Goal: Find specific page/section: Find specific page/section

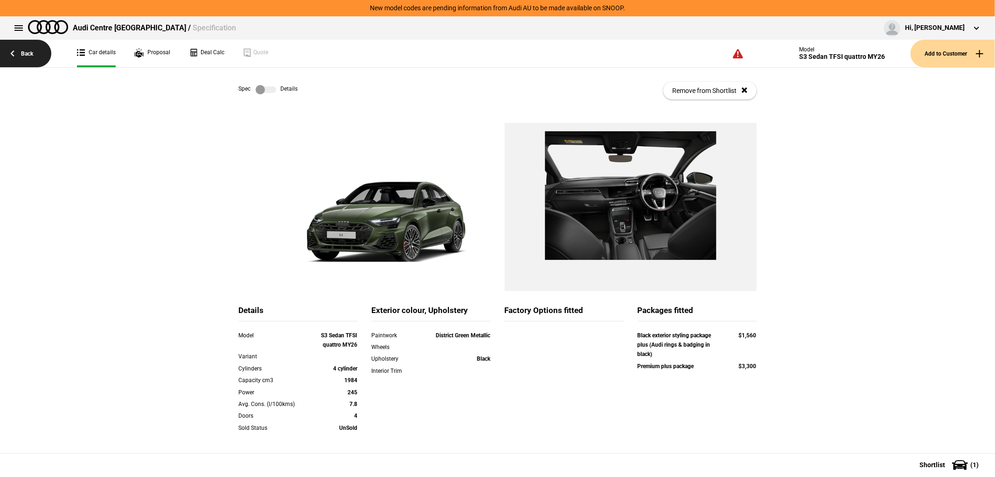
click at [17, 56] on link "Back" at bounding box center [25, 54] width 51 height 28
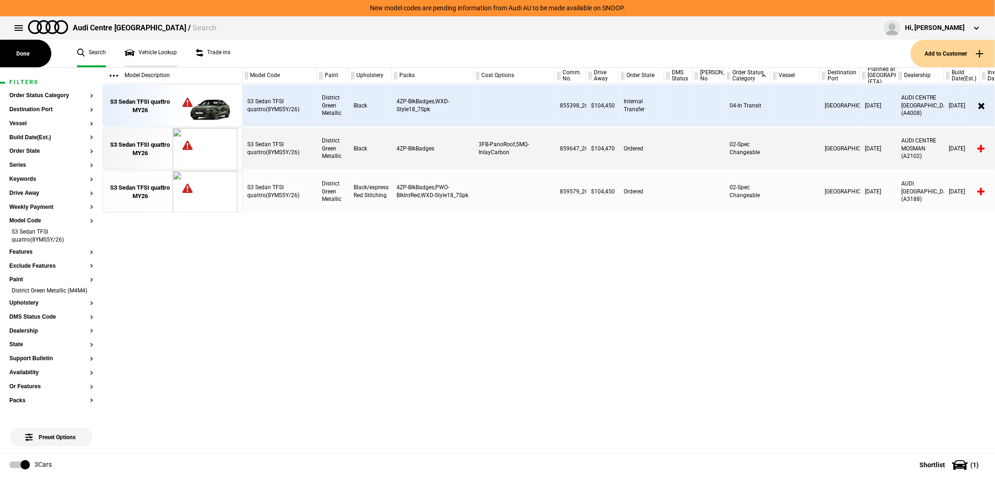
click at [166, 54] on link "Vehicle Lookup" at bounding box center [151, 54] width 52 height 28
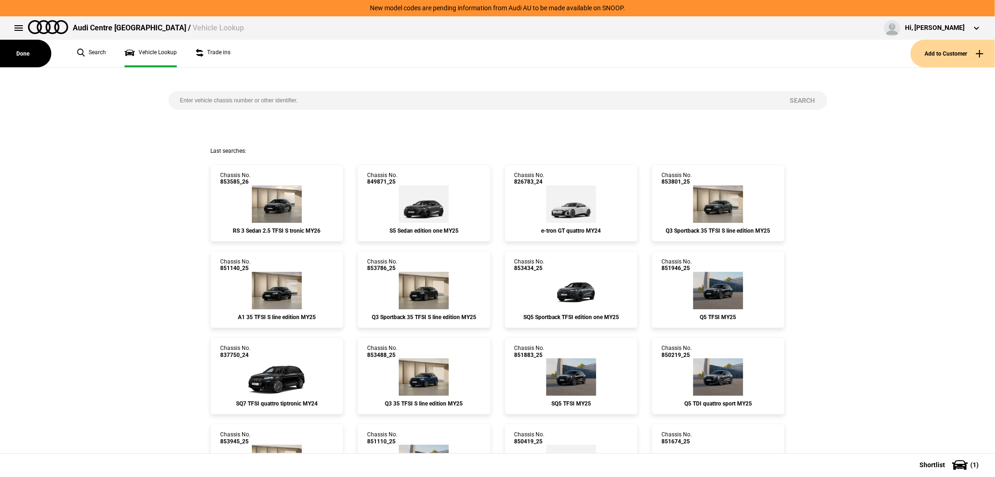
click at [225, 101] on input "search" at bounding box center [473, 100] width 610 height 19
paste input "851946"
type input "851946"
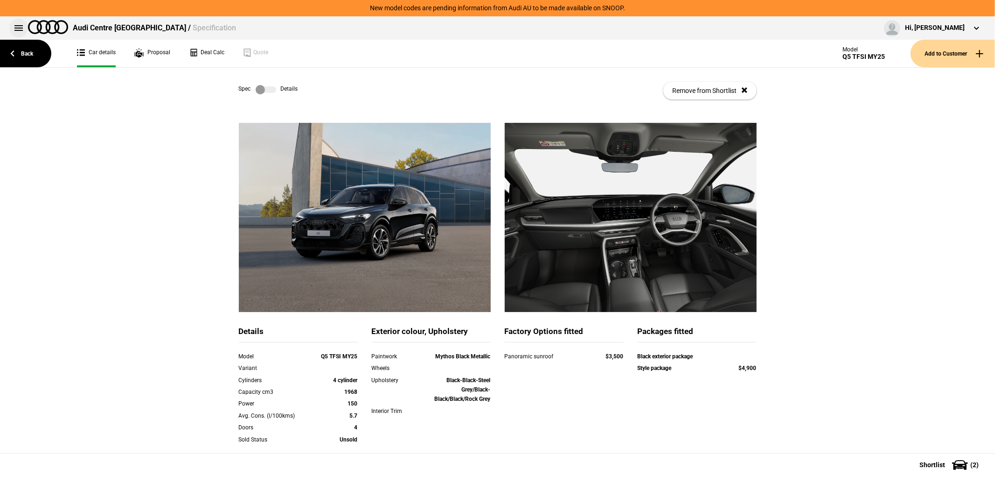
click at [17, 29] on button at bounding box center [18, 28] width 19 height 19
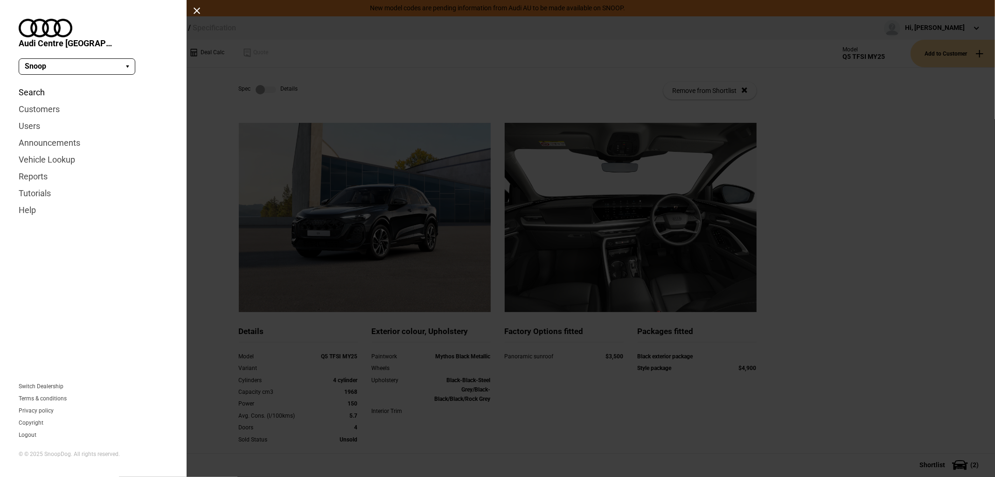
click at [30, 84] on link "Search" at bounding box center [93, 92] width 149 height 17
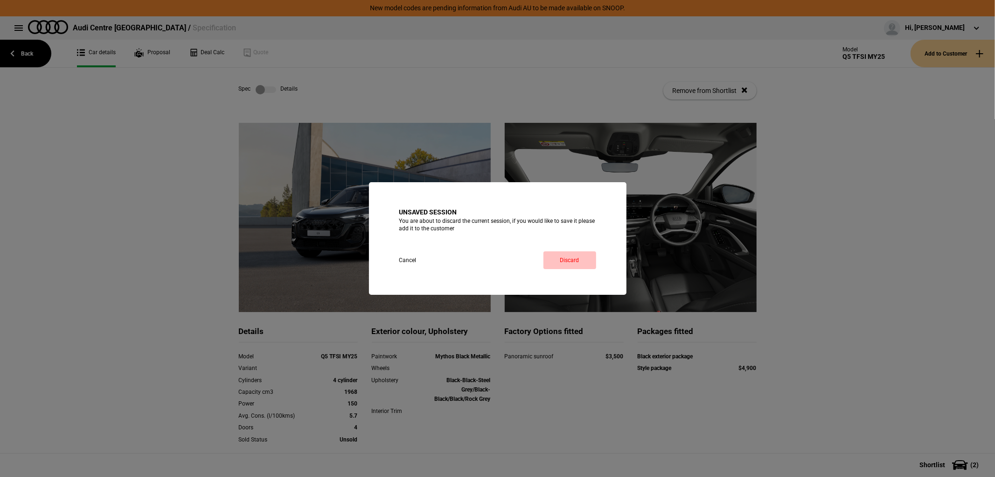
click at [580, 265] on link "Discard" at bounding box center [570, 260] width 53 height 18
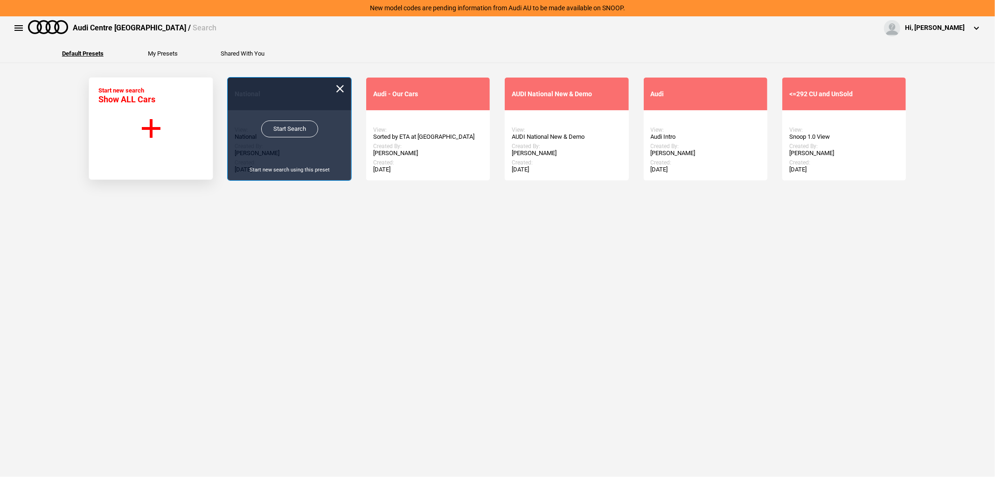
click at [292, 136] on link "Start Search" at bounding box center [289, 128] width 57 height 17
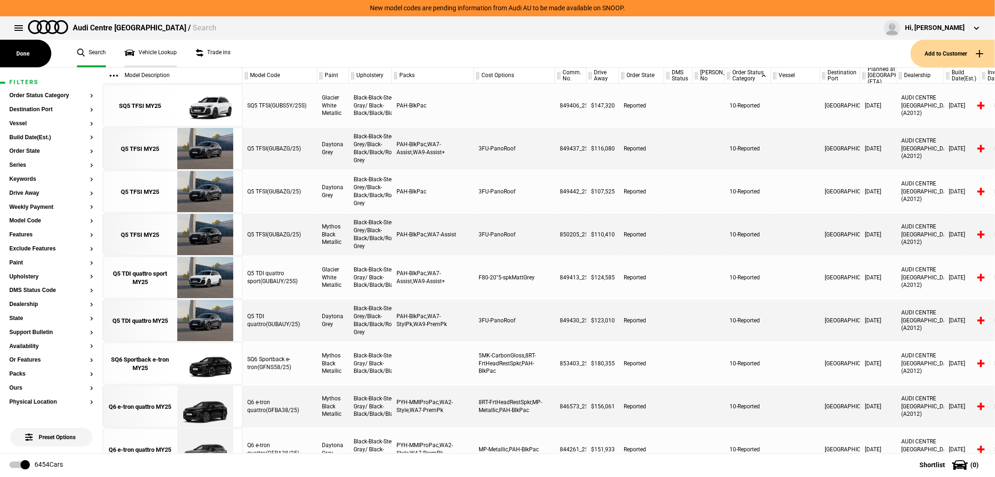
click at [154, 49] on link "Vehicle Lookup" at bounding box center [151, 54] width 52 height 28
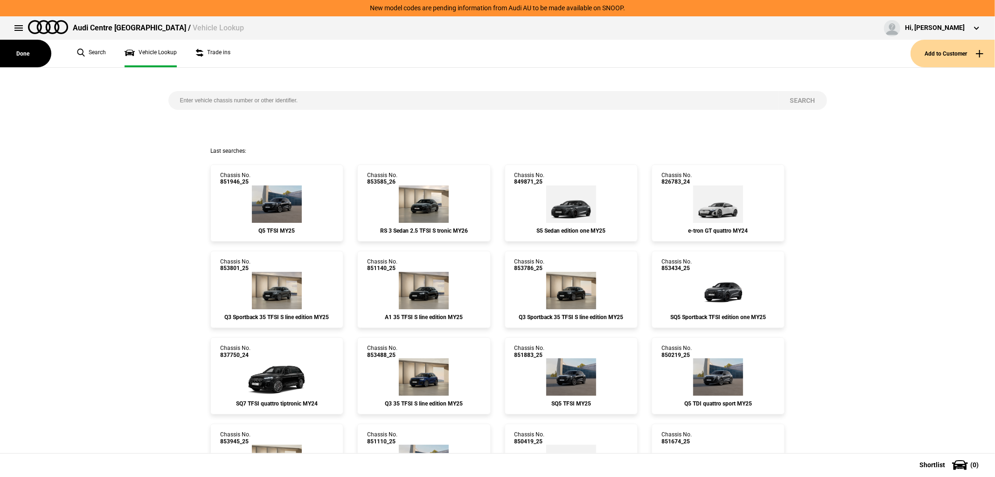
click at [284, 101] on input "search" at bounding box center [473, 100] width 610 height 19
type input "856355"
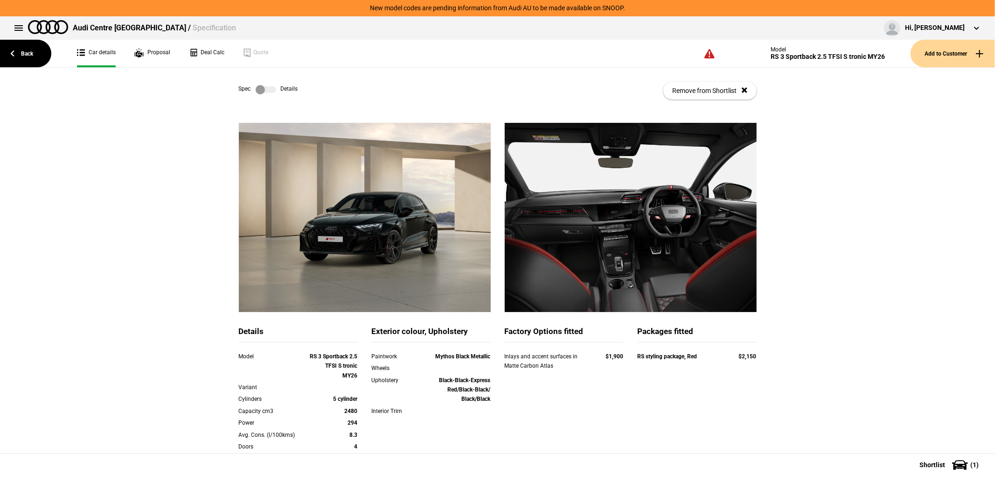
click at [256, 87] on label at bounding box center [266, 89] width 21 height 9
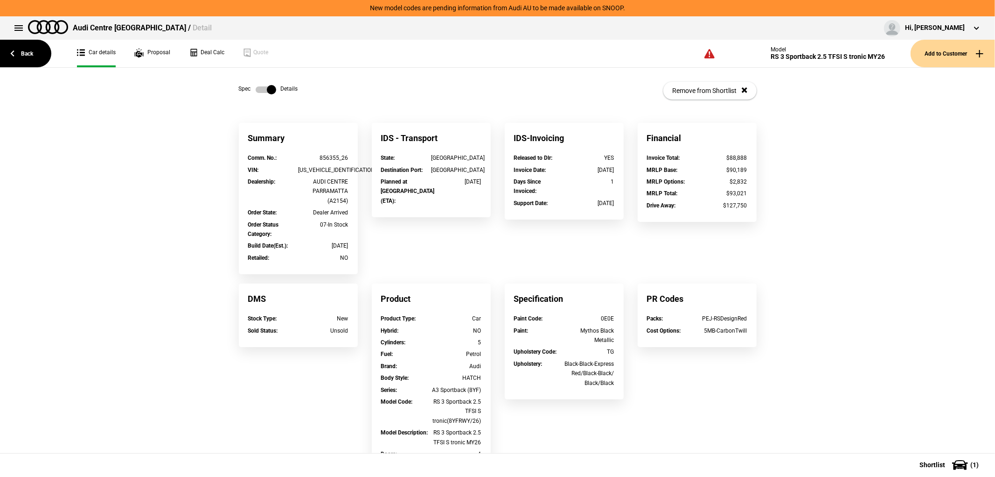
click at [392, 236] on div "Summary Comm. No. : 856355_26 VIN : WUAZZZGY3TA900809 Dealership : AUDI CENTRE …" at bounding box center [498, 377] width 532 height 508
